Goal: Task Accomplishment & Management: Use online tool/utility

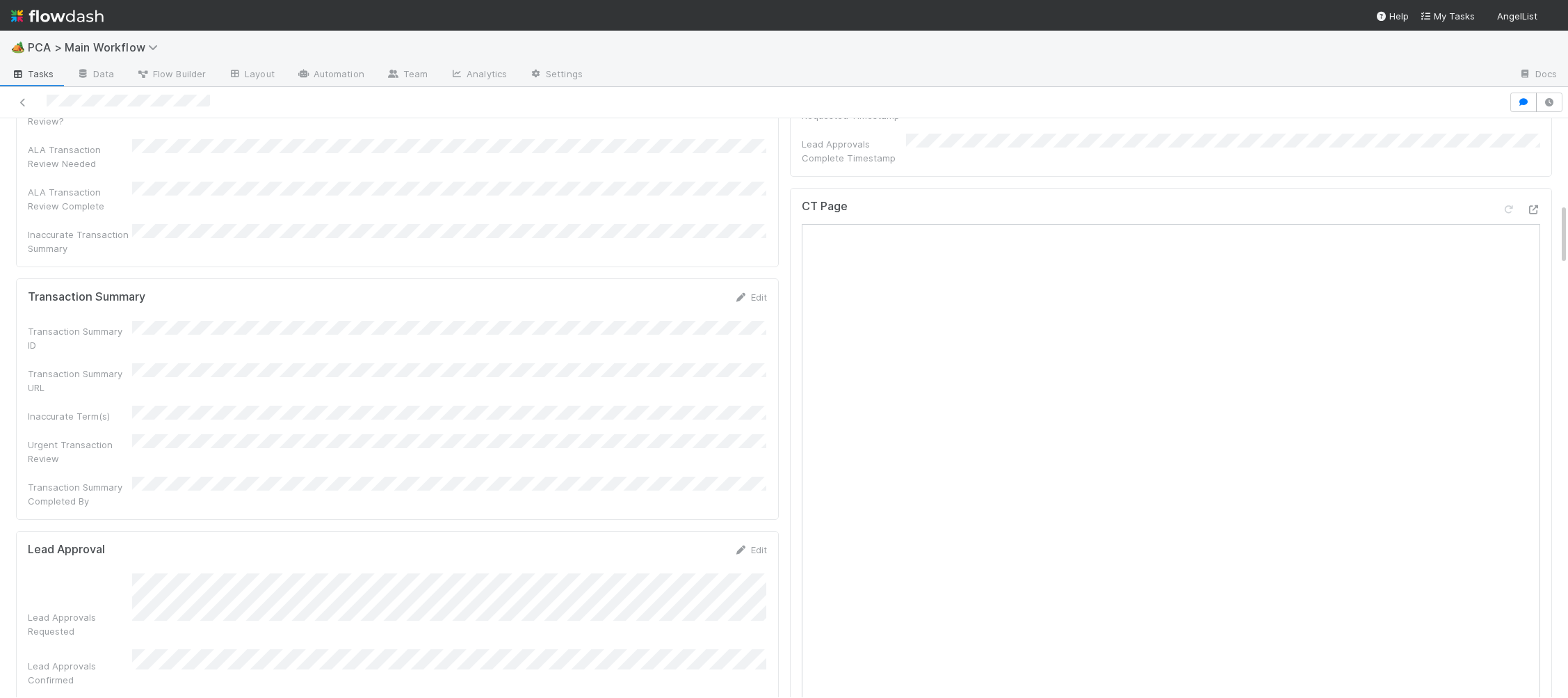
scroll to position [797, 0]
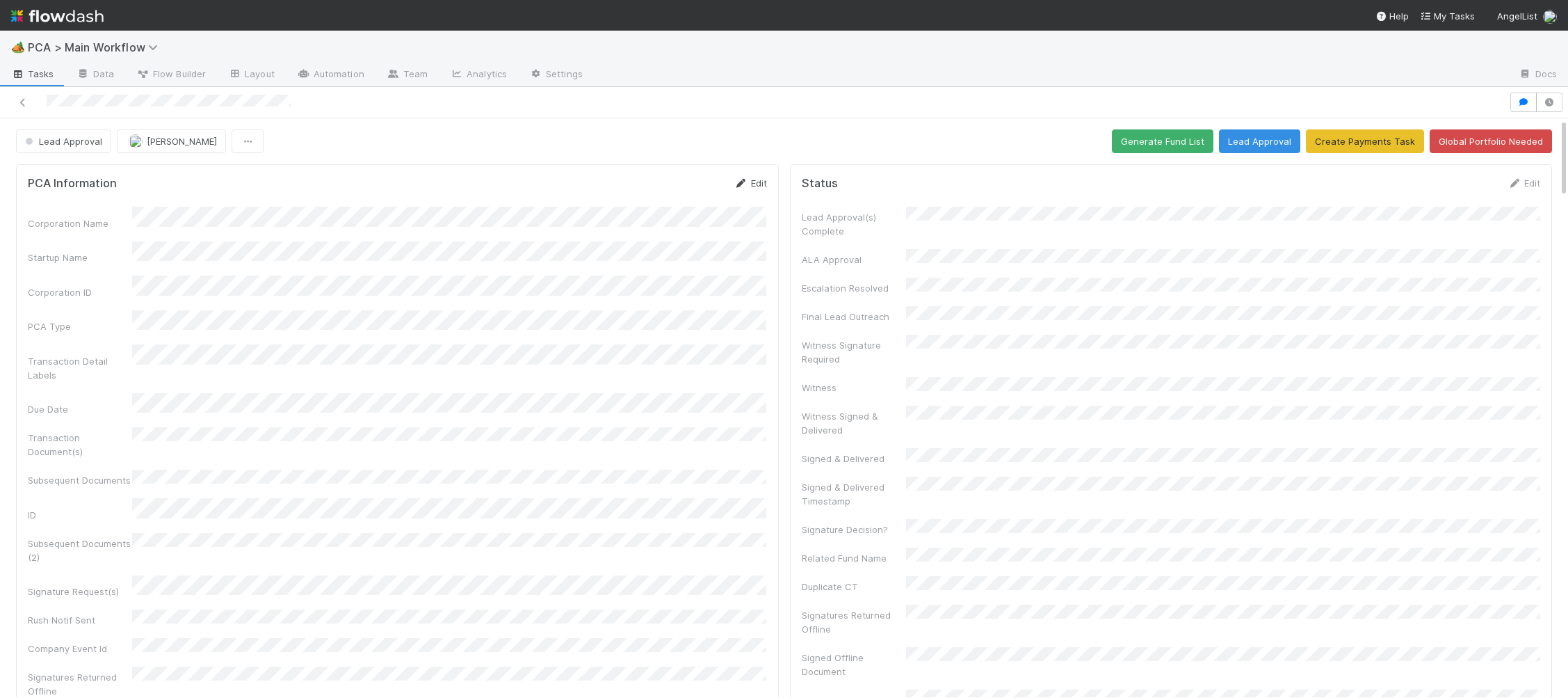
click at [749, 177] on link "Edit" at bounding box center [750, 182] width 32 height 11
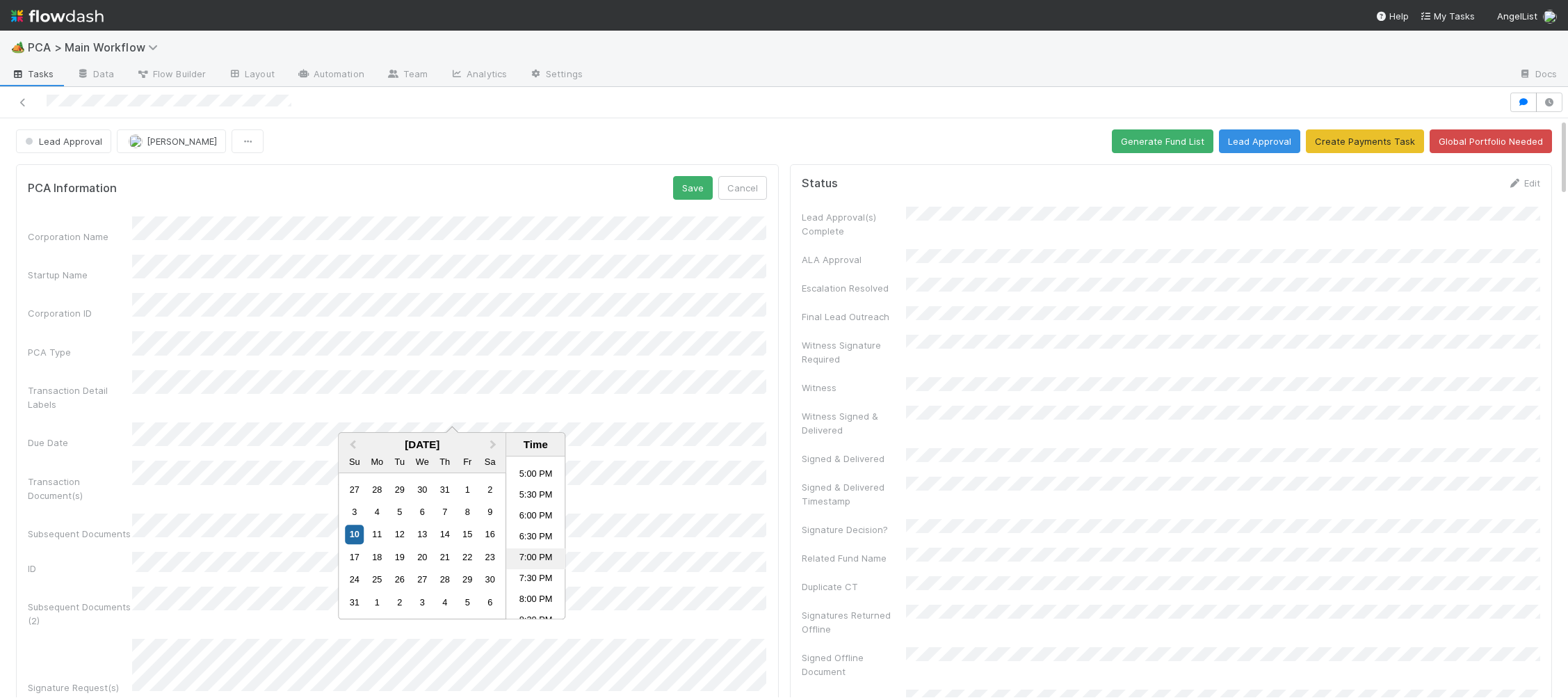
drag, startPoint x: 375, startPoint y: 535, endPoint x: 538, endPoint y: 555, distance: 164.2
click at [383, 534] on div "11" at bounding box center [378, 535] width 19 height 19
drag, startPoint x: 540, startPoint y: 562, endPoint x: 568, endPoint y: 514, distance: 55.6
click at [540, 562] on li "10:30 PM" at bounding box center [536, 566] width 59 height 21
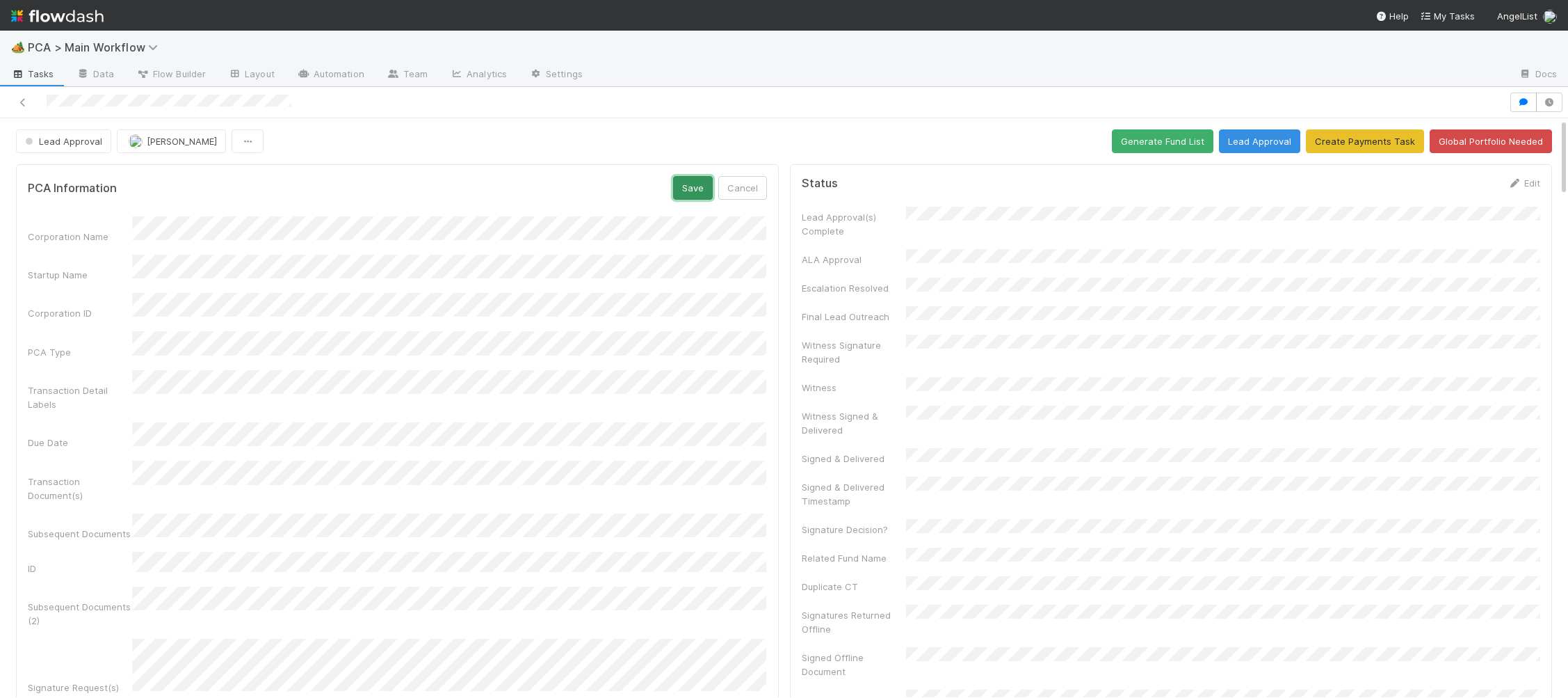
click at [679, 193] on button "Save" at bounding box center [692, 187] width 40 height 24
